Goal: Task Accomplishment & Management: Manage account settings

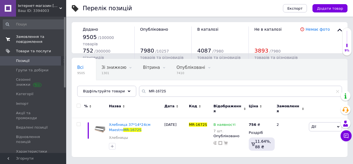
click at [23, 35] on span "Замовлення та повідомлення" at bounding box center [33, 39] width 35 height 10
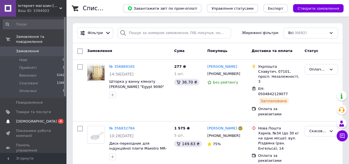
click at [31, 119] on span "[DEMOGRAPHIC_DATA]" at bounding box center [36, 121] width 41 height 5
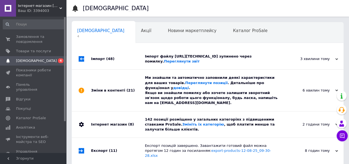
scroll to position [0, 2]
click at [182, 122] on link "Змініть їх категорію" at bounding box center [203, 124] width 42 height 4
